Goal: Check status: Check status

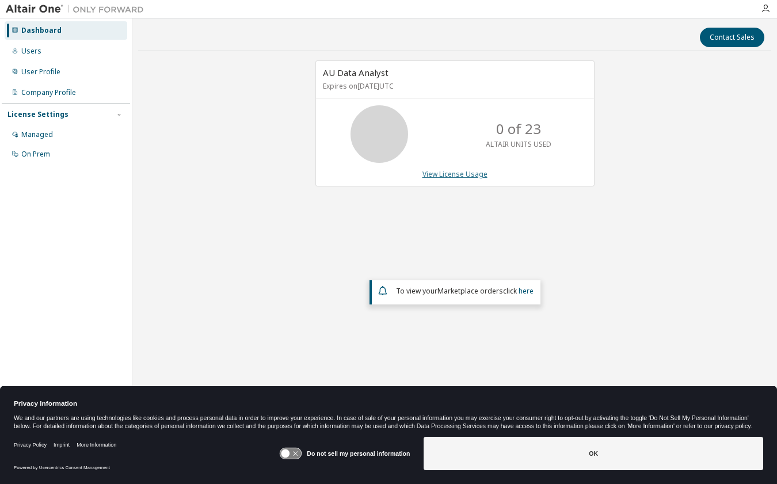
click at [465, 176] on link "View License Usage" at bounding box center [455, 174] width 65 height 10
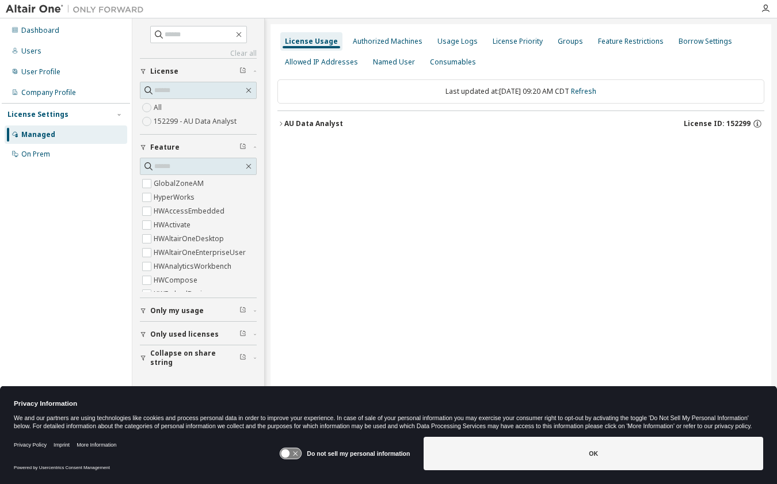
click at [282, 124] on icon "button" at bounding box center [281, 123] width 2 height 4
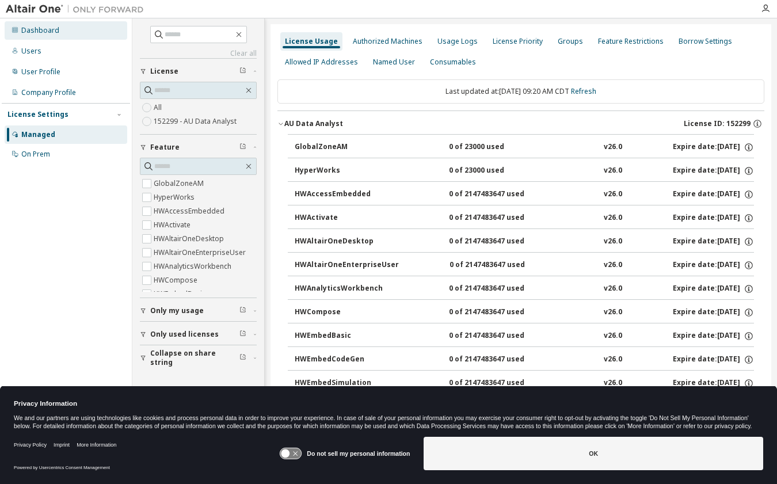
click at [36, 29] on div "Dashboard" at bounding box center [40, 30] width 38 height 9
